Goal: Transaction & Acquisition: Purchase product/service

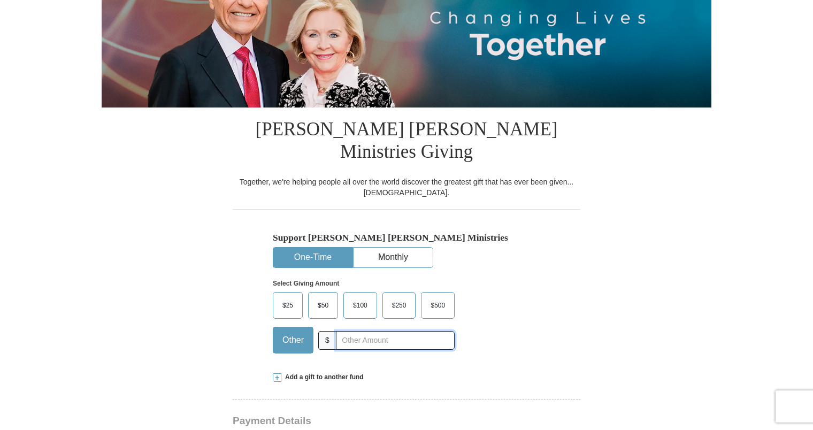
click at [338, 331] on input "text" at bounding box center [395, 340] width 119 height 19
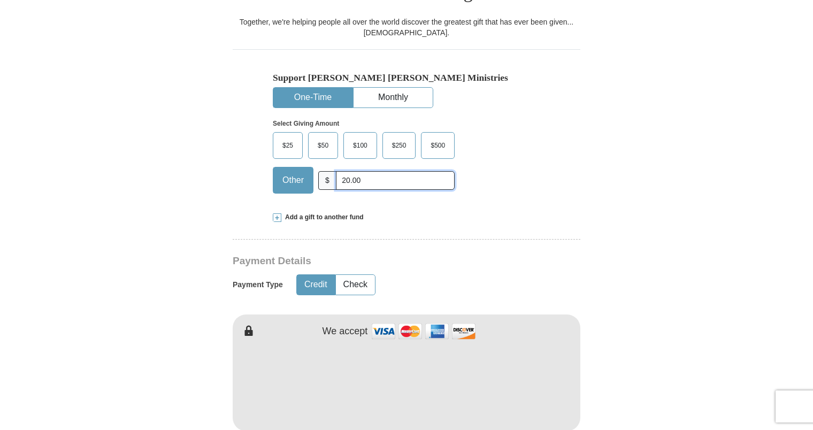
scroll to position [321, 0]
type input "20.00"
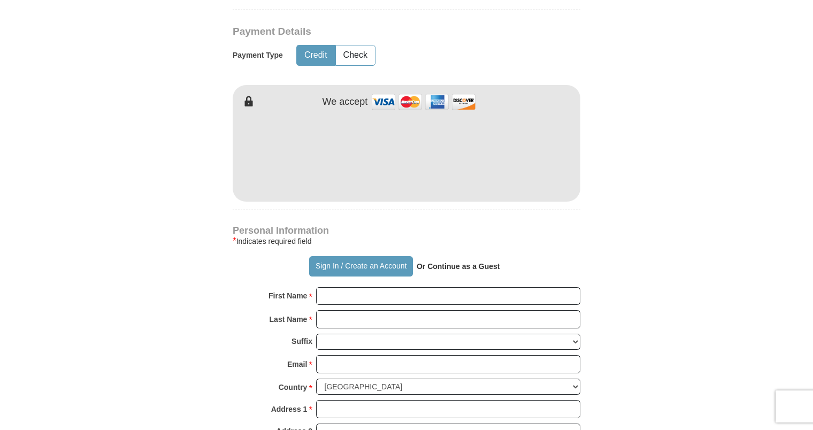
scroll to position [535, 0]
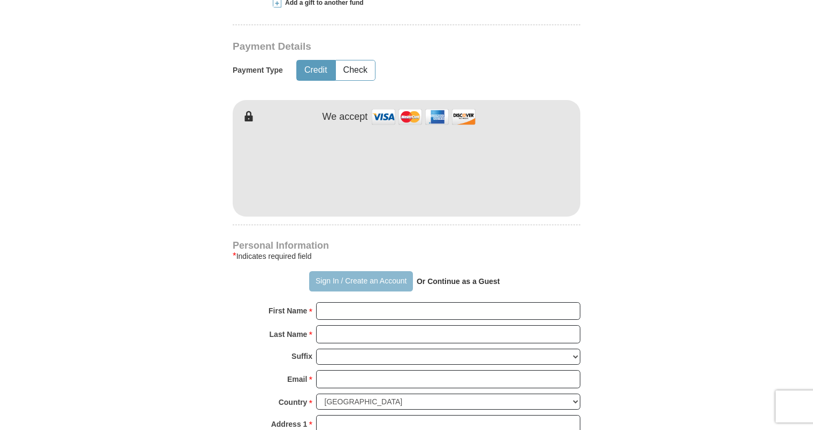
click at [340, 271] on button "Sign In / Create an Account" at bounding box center [360, 281] width 103 height 20
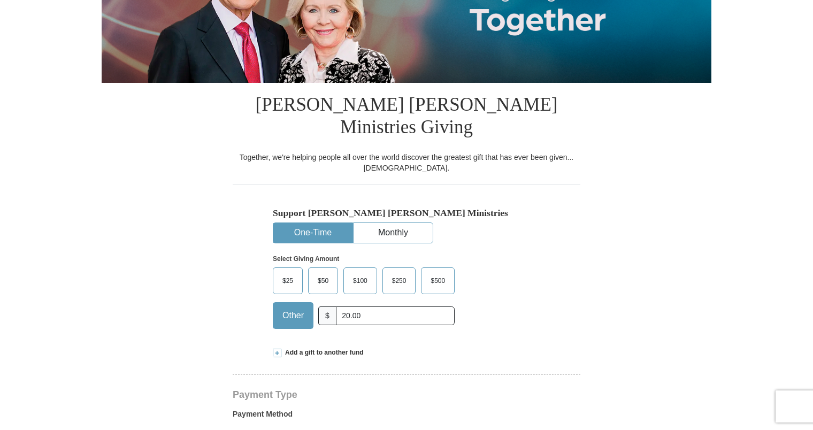
select select "IN"
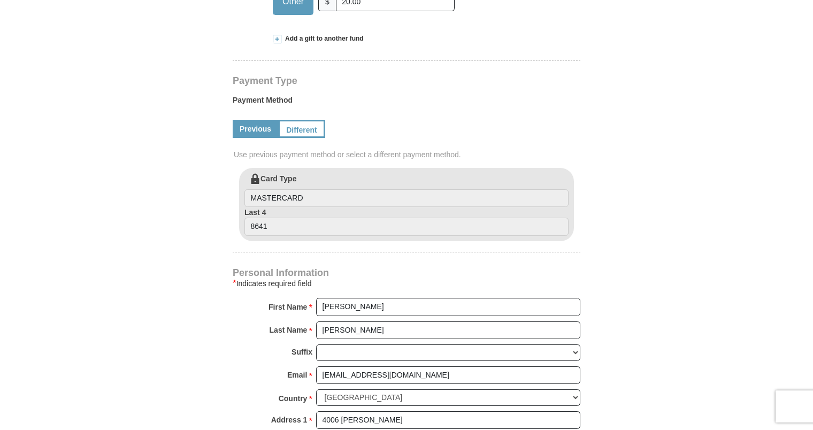
scroll to position [481, 0]
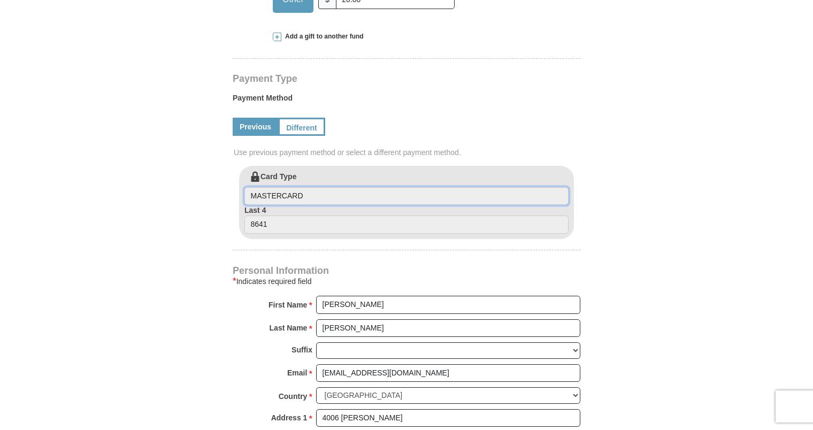
click at [366, 187] on input "MASTERCARD" at bounding box center [406, 196] width 324 height 18
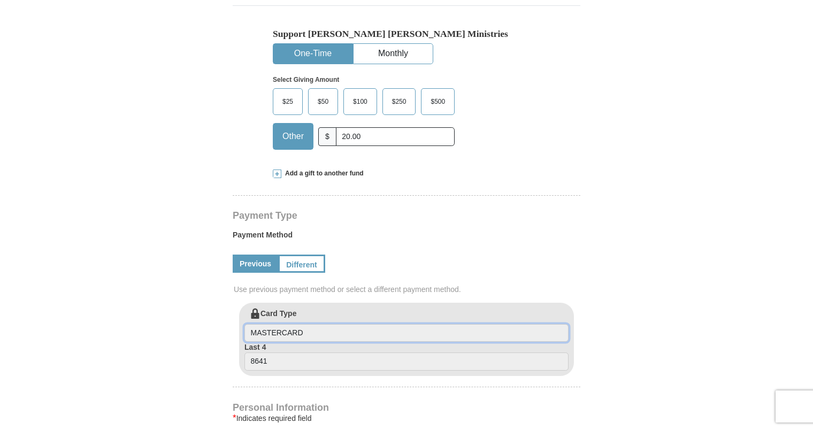
scroll to position [428, 0]
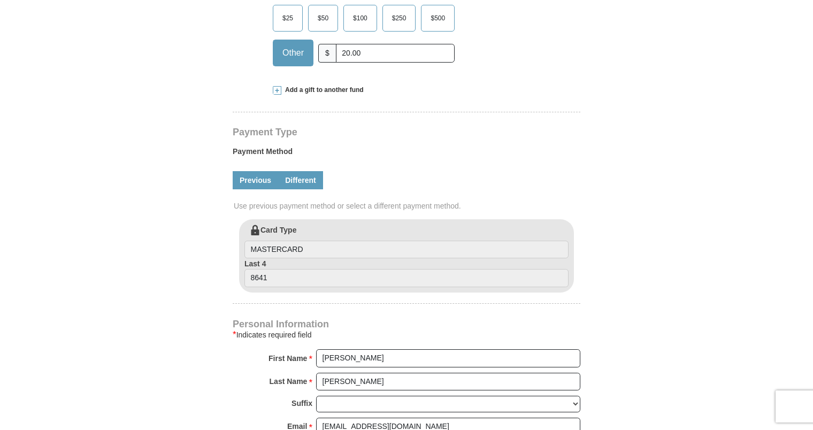
click at [312, 171] on link "Different" at bounding box center [300, 180] width 45 height 18
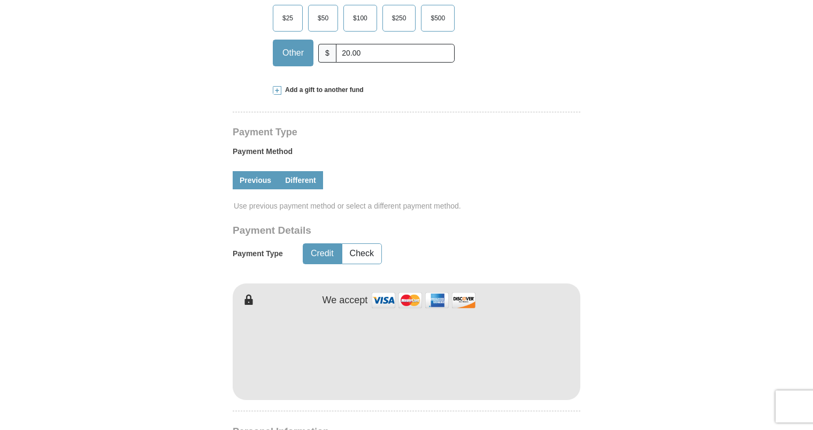
click at [266, 171] on link "Previous" at bounding box center [255, 180] width 45 height 18
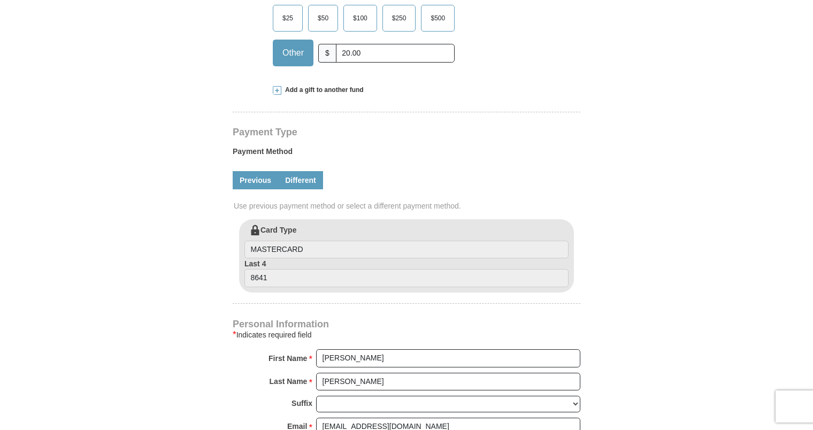
click at [298, 171] on link "Different" at bounding box center [300, 180] width 45 height 18
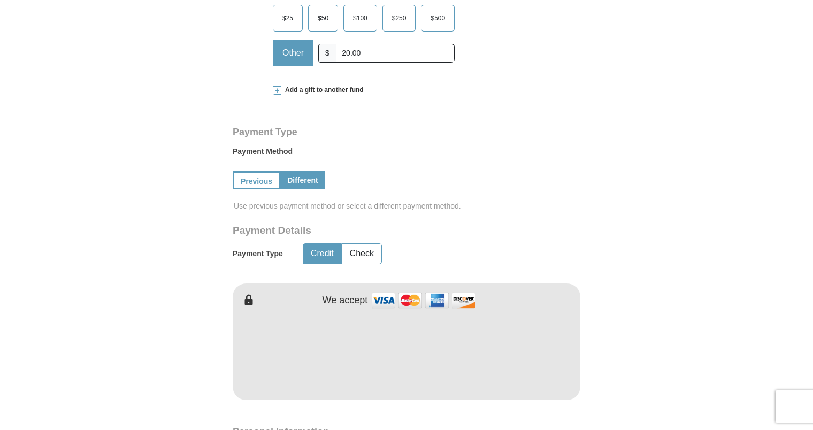
click at [591, 332] on form "Kenneth Copeland Ministries Giving Together, we're helping people all over the …" at bounding box center [407, 260] width 610 height 1290
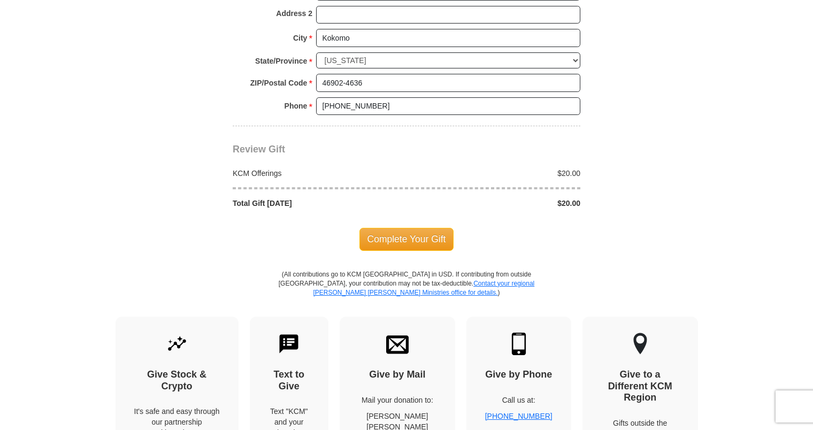
scroll to position [1016, 0]
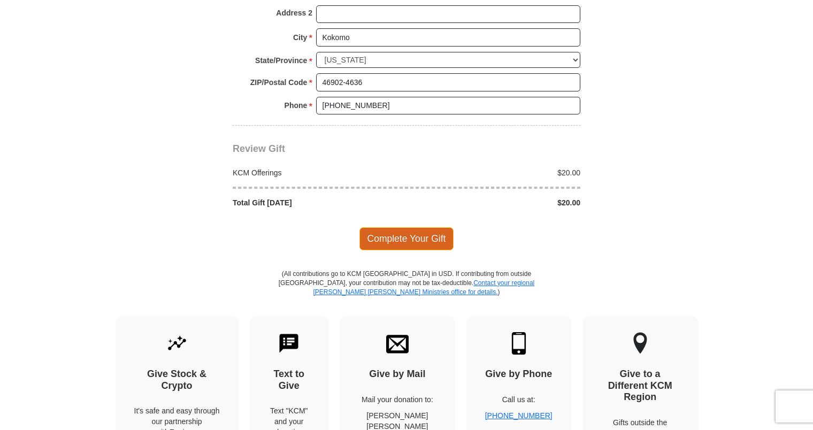
click at [416, 227] on span "Complete Your Gift" at bounding box center [406, 238] width 95 height 22
